Goal: Information Seeking & Learning: Learn about a topic

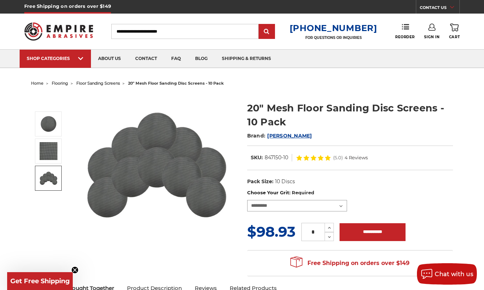
click at [343, 204] on select "**********" at bounding box center [297, 205] width 100 height 11
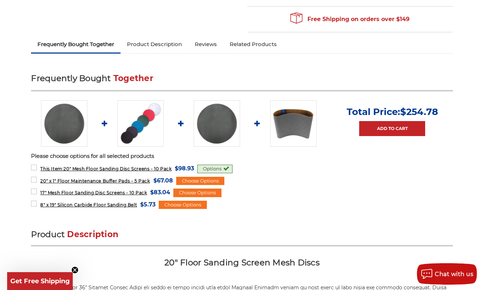
scroll to position [250, 0]
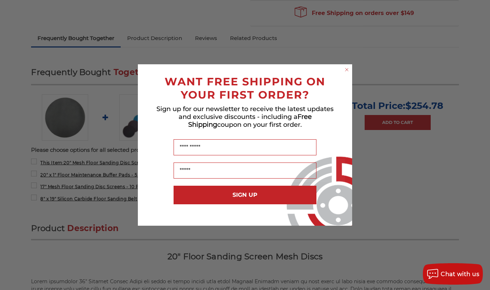
click at [345, 71] on circle "Close dialog" at bounding box center [346, 69] width 7 height 7
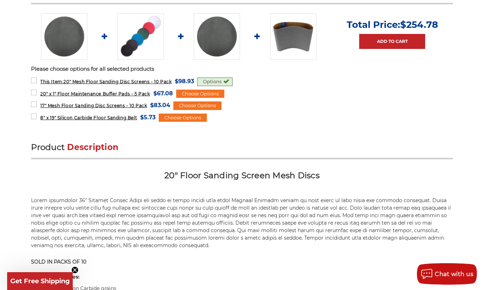
scroll to position [464, 0]
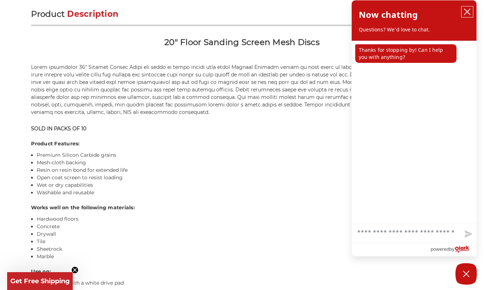
click at [464, 17] on button "close chatbox" at bounding box center [467, 11] width 11 height 11
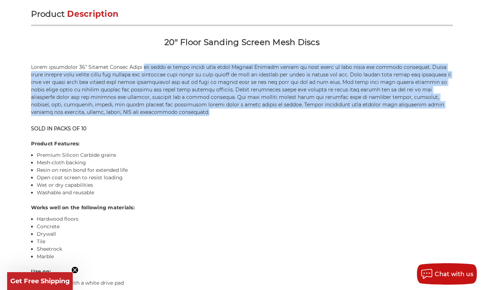
drag, startPoint x: 142, startPoint y: 59, endPoint x: 196, endPoint y: 115, distance: 77.7
click at [196, 115] on div "Product Description 20" Floor Sanding Screen Mesh Discs SOLD IN PACKS OF 10 Pro…" at bounding box center [242, 168] width 422 height 319
click at [196, 115] on p at bounding box center [242, 90] width 422 height 52
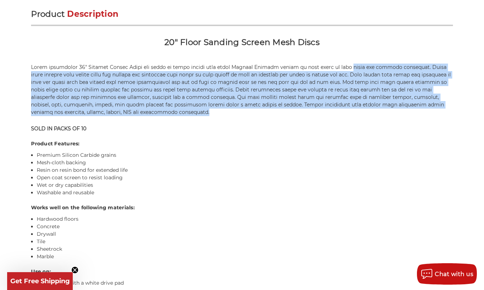
drag, startPoint x: 338, startPoint y: 70, endPoint x: 285, endPoint y: 110, distance: 66.5
click at [285, 110] on div "Product Description 20" Floor Sanding Screen Mesh Discs SOLD IN PACKS OF 10 Pro…" at bounding box center [242, 168] width 422 height 319
click at [285, 110] on p at bounding box center [242, 90] width 422 height 52
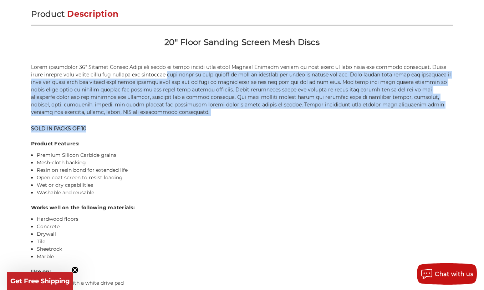
drag, startPoint x: 211, startPoint y: 115, endPoint x: 217, endPoint y: 118, distance: 7.2
click at [217, 118] on div "Product Description 20" Floor Sanding Screen Mesh Discs SOLD IN PACKS OF 10 Pro…" at bounding box center [242, 168] width 422 height 319
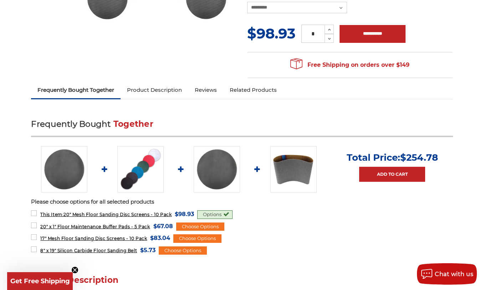
scroll to position [0, 0]
